Goal: Task Accomplishment & Management: Manage account settings

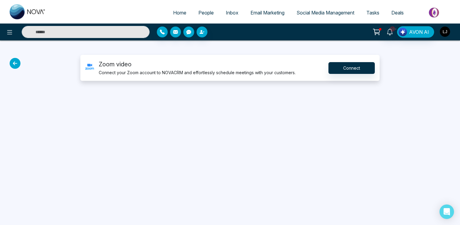
click at [442, 30] on img "button" at bounding box center [445, 32] width 10 height 10
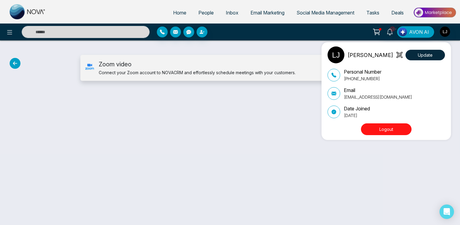
click at [378, 127] on button "Logout" at bounding box center [386, 129] width 51 height 12
